Goal: Information Seeking & Learning: Check status

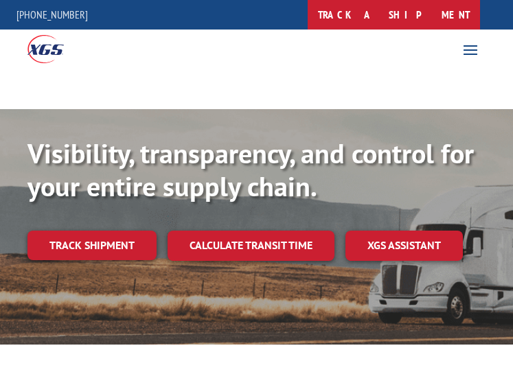
click at [453, 19] on link "track a shipment" at bounding box center [394, 15] width 172 height 30
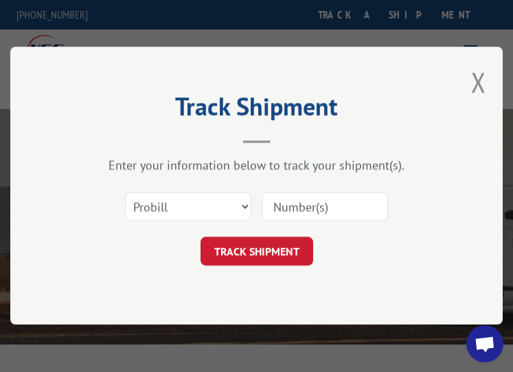
click at [347, 202] on input at bounding box center [324, 207] width 126 height 29
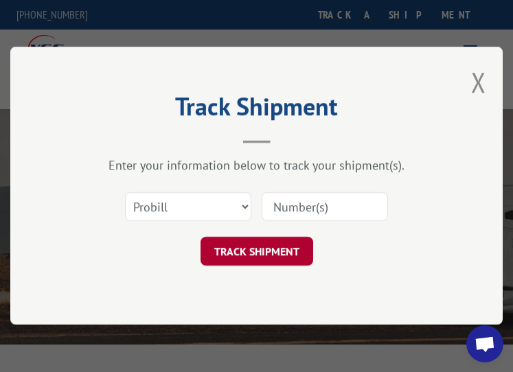
paste input "17402255"
type input "17402255"
click at [279, 253] on button "TRACK SHIPMENT" at bounding box center [256, 252] width 113 height 29
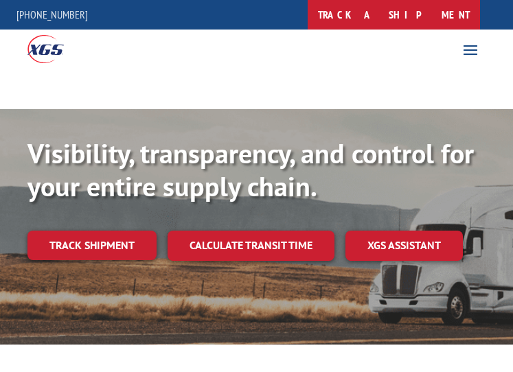
click at [400, 18] on link "track a shipment" at bounding box center [394, 15] width 172 height 30
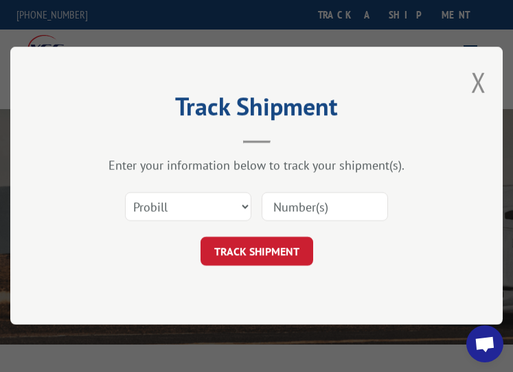
click at [352, 214] on input at bounding box center [324, 207] width 126 height 29
paste input "17402256"
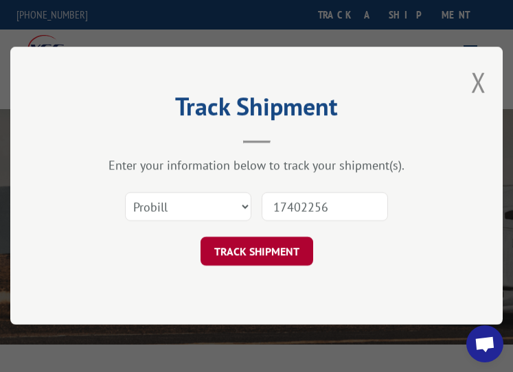
type input "17402256"
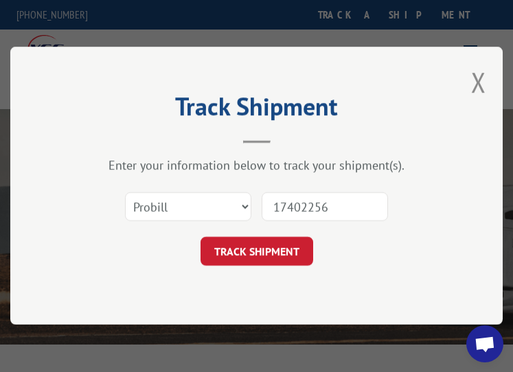
click at [271, 249] on button "TRACK SHIPMENT" at bounding box center [256, 252] width 113 height 29
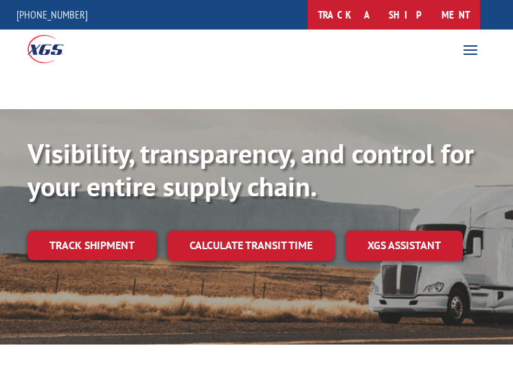
click at [428, 3] on link "track a shipment" at bounding box center [394, 15] width 172 height 30
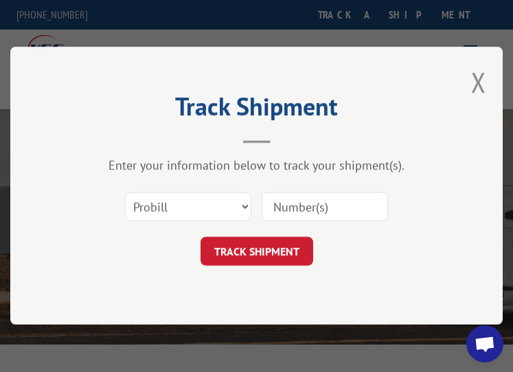
click at [310, 204] on input at bounding box center [324, 207] width 126 height 29
paste input "17402257"
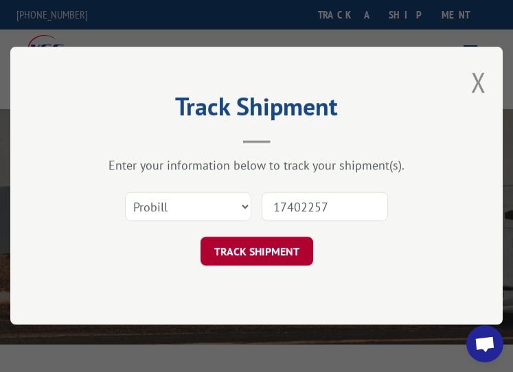
type input "17402257"
click at [290, 263] on button "TRACK SHIPMENT" at bounding box center [256, 252] width 113 height 29
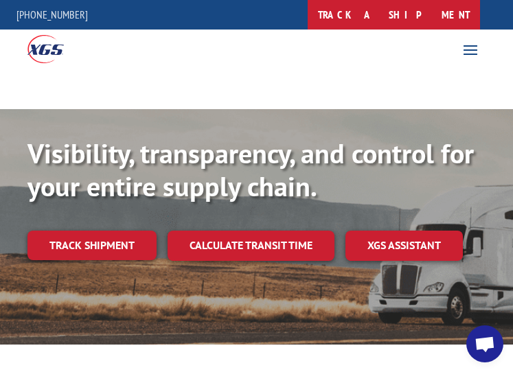
click at [415, 12] on link "track a shipment" at bounding box center [394, 15] width 172 height 30
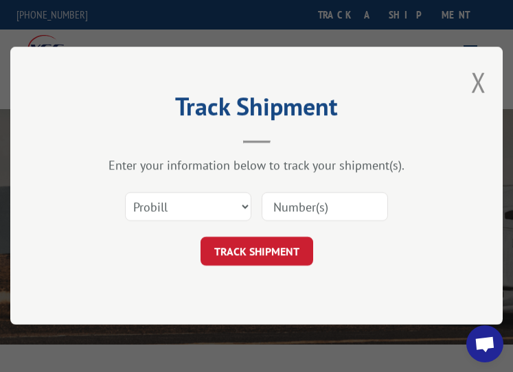
click at [336, 200] on input at bounding box center [324, 207] width 126 height 29
paste input "17402258"
type input "17402258"
click at [290, 271] on div "Track Shipment Enter your information below to track your shipment(s). Select c…" at bounding box center [256, 186] width 492 height 278
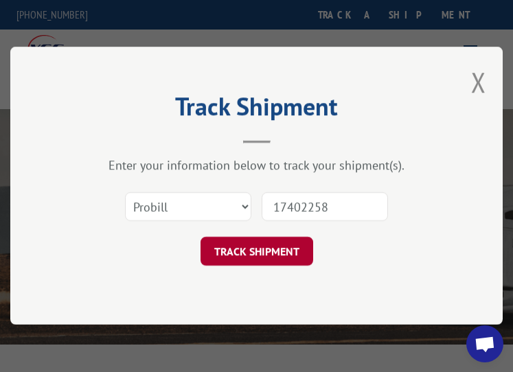
click at [291, 256] on button "TRACK SHIPMENT" at bounding box center [256, 252] width 113 height 29
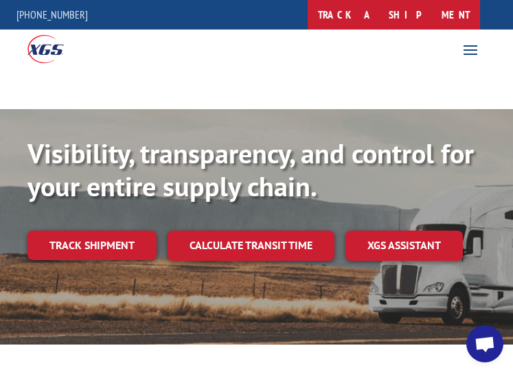
click at [446, 12] on link "track a shipment" at bounding box center [394, 15] width 172 height 30
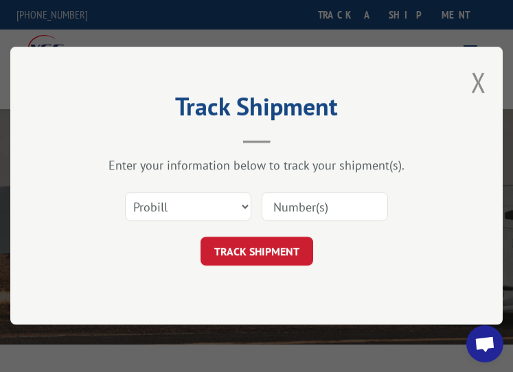
click at [377, 206] on input at bounding box center [324, 207] width 126 height 29
paste input "17402259"
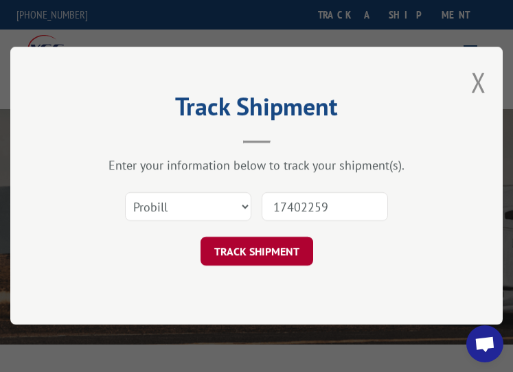
type input "17402259"
click at [238, 255] on button "TRACK SHIPMENT" at bounding box center [256, 252] width 113 height 29
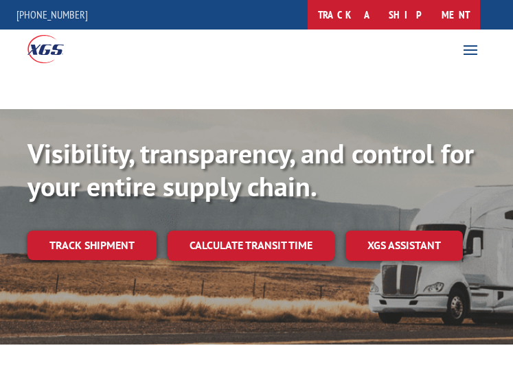
click at [423, 16] on link "track a shipment" at bounding box center [394, 15] width 172 height 30
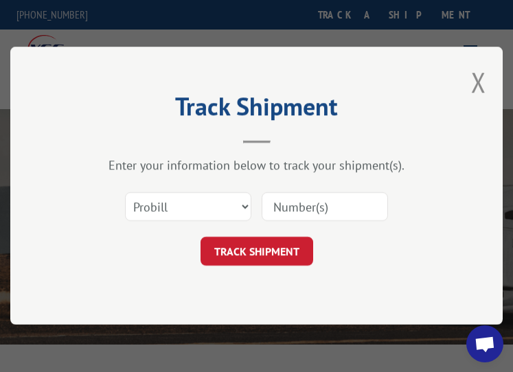
paste input "17402260"
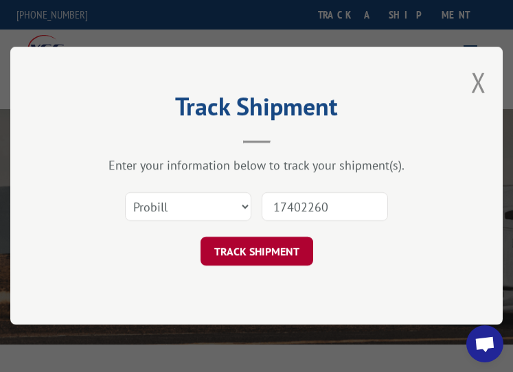
type input "17402260"
click at [275, 255] on button "TRACK SHIPMENT" at bounding box center [256, 252] width 113 height 29
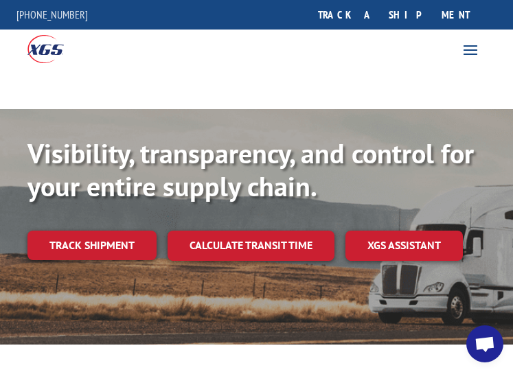
click at [419, 32] on div "For [PERSON_NAME] For Retailers Services Advantages Resources About For [PERSON…" at bounding box center [256, 49] width 513 height 38
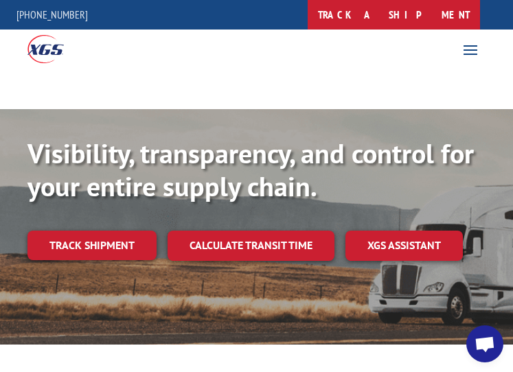
click at [423, 20] on link "track a shipment" at bounding box center [394, 15] width 172 height 30
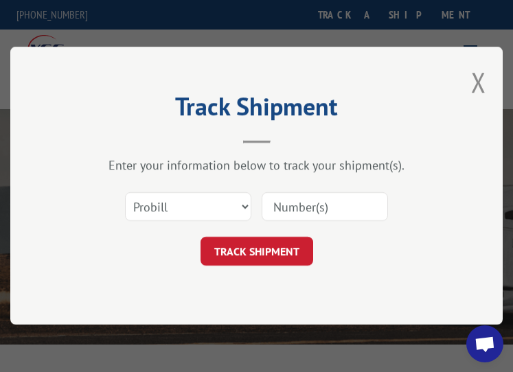
click at [319, 205] on input at bounding box center [324, 207] width 126 height 29
paste input "17402261"
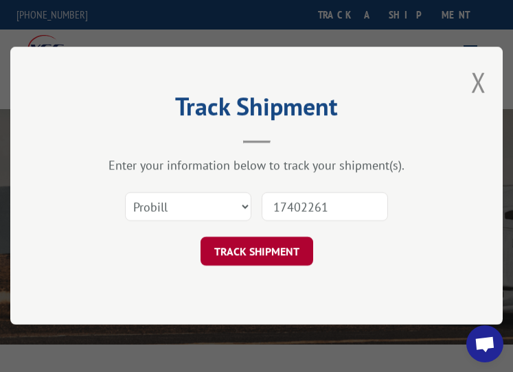
type input "17402261"
click at [276, 247] on button "TRACK SHIPMENT" at bounding box center [256, 252] width 113 height 29
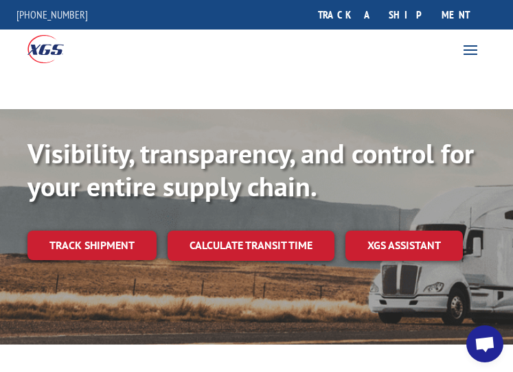
click at [438, 6] on link "track a shipment" at bounding box center [394, 15] width 172 height 30
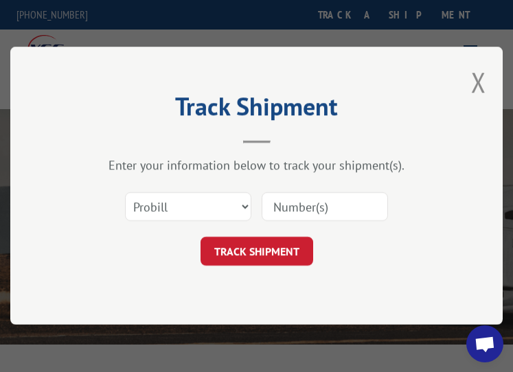
paste input "17402262"
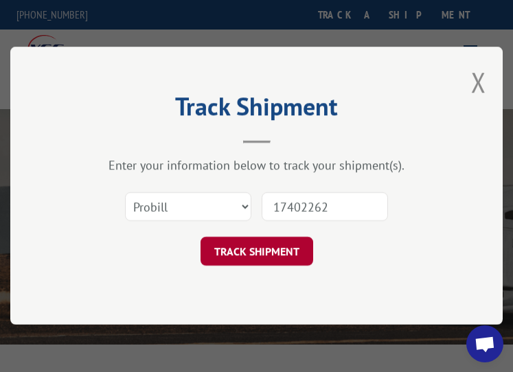
type input "17402262"
click at [261, 255] on button "TRACK SHIPMENT" at bounding box center [256, 252] width 113 height 29
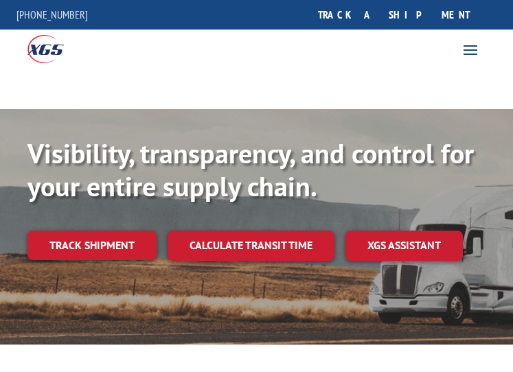
drag, startPoint x: 413, startPoint y: 23, endPoint x: 400, endPoint y: 71, distance: 49.6
click at [413, 23] on link "track a shipment" at bounding box center [394, 15] width 172 height 30
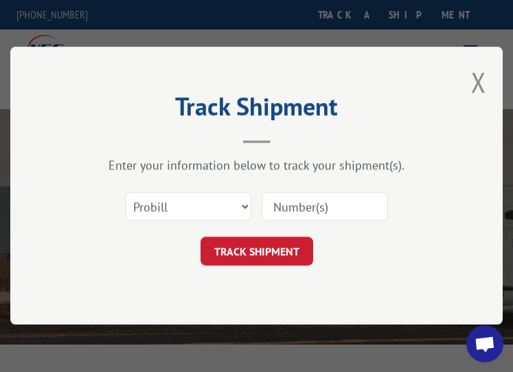
click at [339, 211] on input at bounding box center [324, 207] width 126 height 29
paste input "17402263"
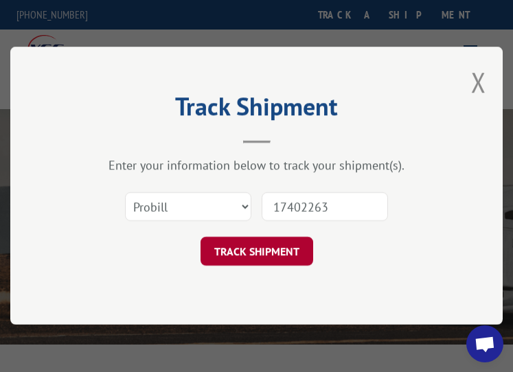
type input "17402263"
click at [285, 238] on button "TRACK SHIPMENT" at bounding box center [256, 252] width 113 height 29
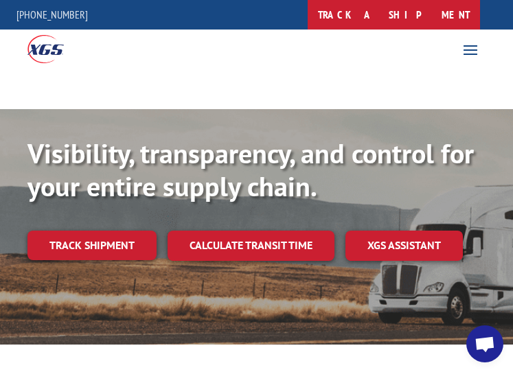
click at [442, 7] on link "track a shipment" at bounding box center [394, 15] width 172 height 30
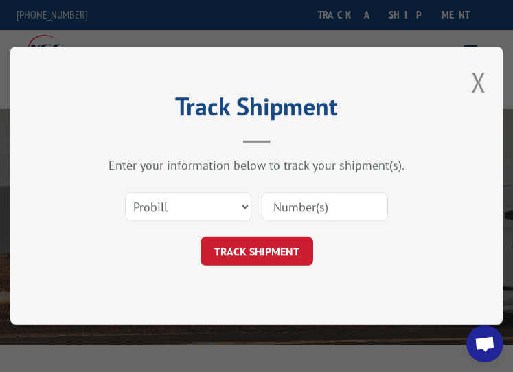
click at [343, 207] on input at bounding box center [324, 207] width 126 height 29
paste input "17402265"
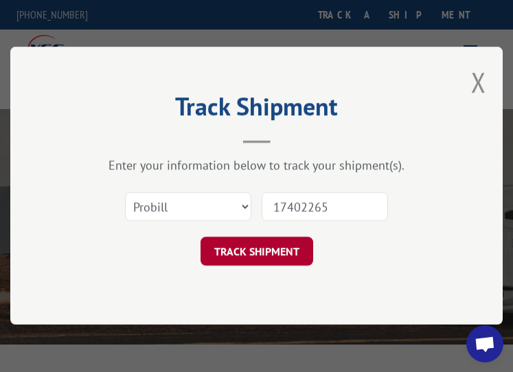
type input "17402265"
click at [278, 259] on button "TRACK SHIPMENT" at bounding box center [256, 252] width 113 height 29
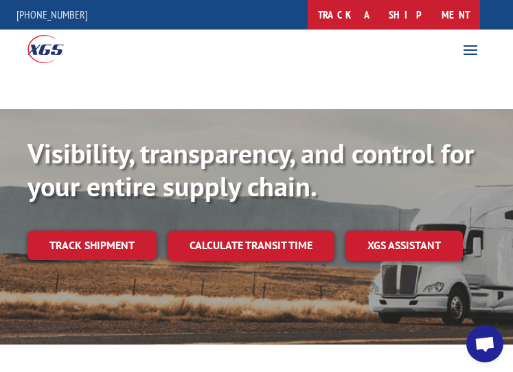
click at [463, 17] on link "track a shipment" at bounding box center [394, 15] width 172 height 30
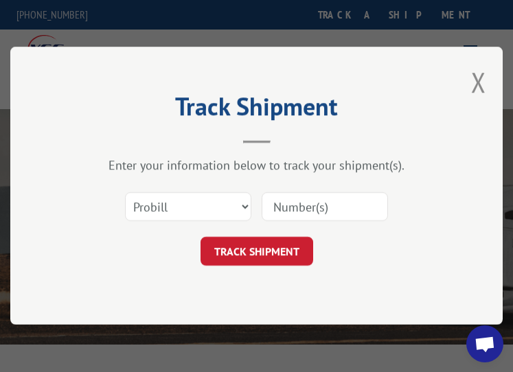
click at [367, 197] on input at bounding box center [324, 207] width 126 height 29
paste input "17402266"
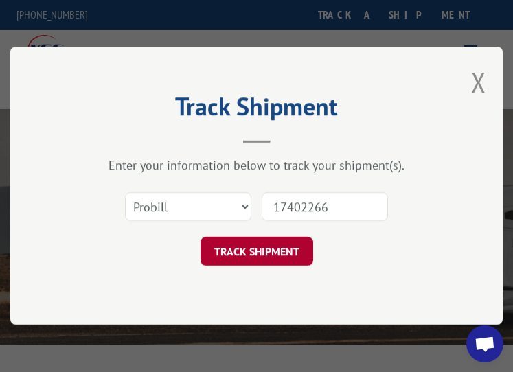
type input "17402266"
click at [280, 259] on button "TRACK SHIPMENT" at bounding box center [256, 252] width 113 height 29
